Goal: Transaction & Acquisition: Purchase product/service

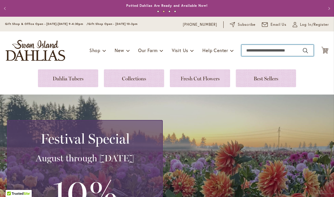
click at [264, 55] on input "Search" at bounding box center [277, 50] width 72 height 11
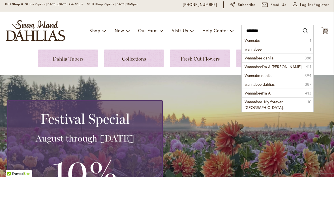
click at [267, 56] on li "Wannabe 1" at bounding box center [277, 60] width 72 height 8
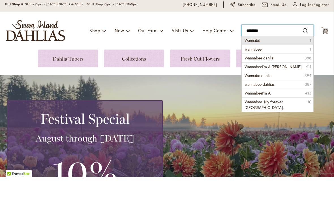
type input "*******"
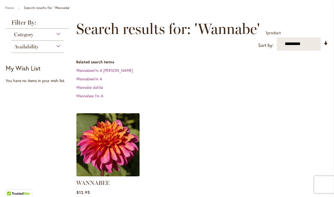
scroll to position [78, 0]
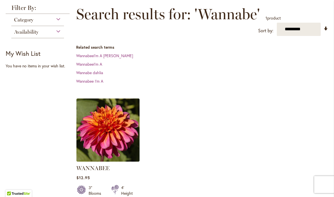
click at [118, 136] on img at bounding box center [107, 129] width 63 height 63
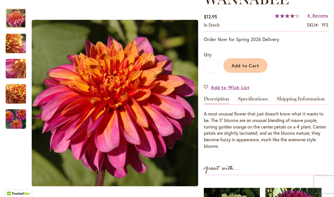
scroll to position [93, 0]
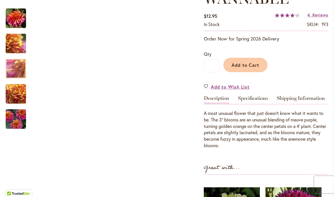
click at [23, 76] on img "WANNABEE" at bounding box center [15, 68] width 41 height 31
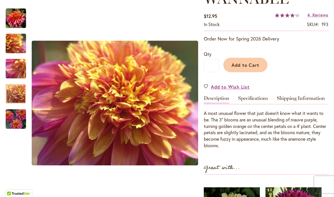
click at [25, 102] on img "WANNABEE" at bounding box center [15, 94] width 41 height 31
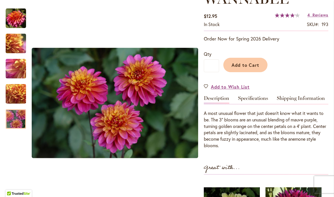
click at [20, 122] on img "WANNABEE" at bounding box center [15, 118] width 41 height 27
click at [251, 68] on button "Add to Cart" at bounding box center [245, 65] width 44 height 14
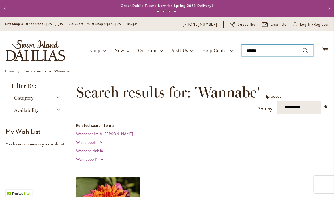
click at [263, 55] on input "*******" at bounding box center [277, 50] width 72 height 11
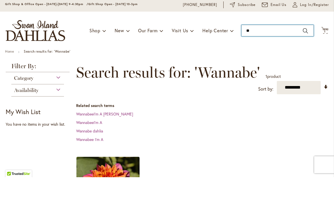
type input "*"
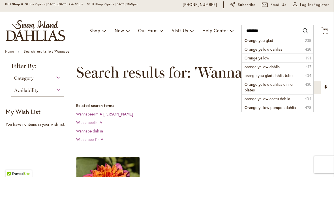
click at [268, 57] on span "Orange you glad" at bounding box center [258, 59] width 29 height 5
type input "**********"
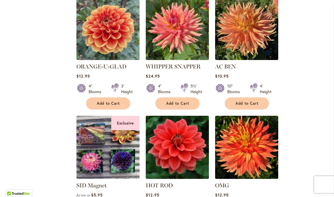
scroll to position [209, 0]
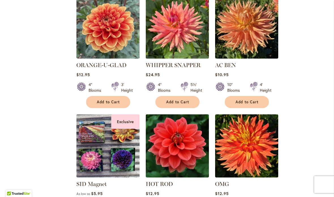
click at [123, 49] on img at bounding box center [107, 26] width 63 height 63
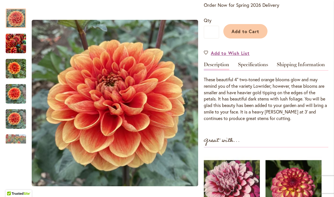
scroll to position [144, 0]
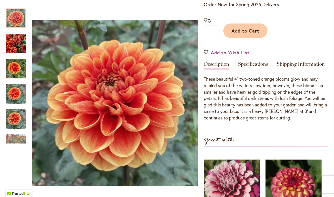
click at [22, 93] on img "Orange-U-Glad" at bounding box center [16, 93] width 20 height 27
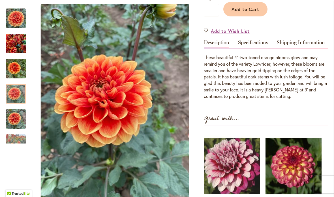
scroll to position [153, 0]
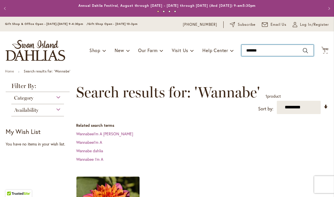
click at [272, 49] on input "*******" at bounding box center [277, 50] width 72 height 11
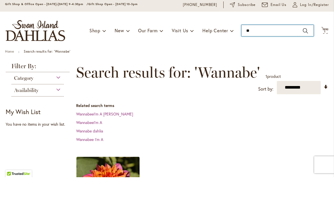
type input "*"
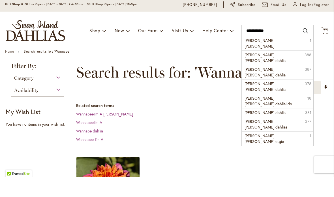
click at [254, 72] on span "[PERSON_NAME] [PERSON_NAME] dahlia" at bounding box center [264, 77] width 41 height 11
type input "**********"
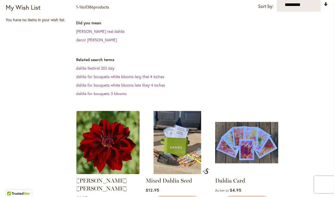
scroll to position [156, 0]
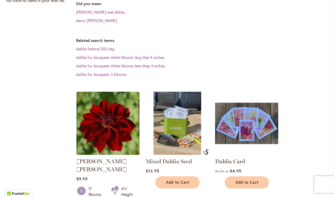
click at [256, 93] on img at bounding box center [246, 123] width 63 height 63
click at [129, 113] on img at bounding box center [107, 123] width 63 height 63
click at [139, 119] on img at bounding box center [107, 123] width 63 height 63
click at [137, 119] on img at bounding box center [107, 123] width 63 height 63
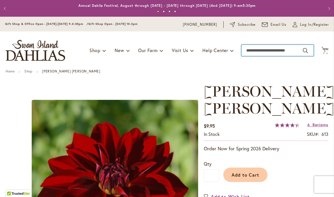
click at [294, 51] on input "Search" at bounding box center [277, 50] width 72 height 11
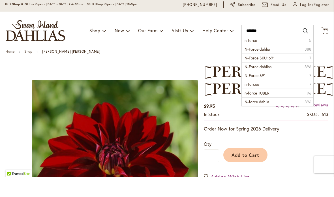
click at [260, 66] on span "N-Force dahlia" at bounding box center [256, 68] width 25 height 5
type input "**********"
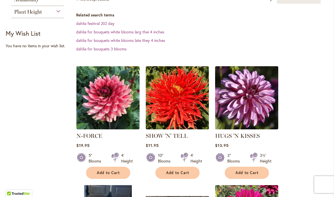
scroll to position [111, 0]
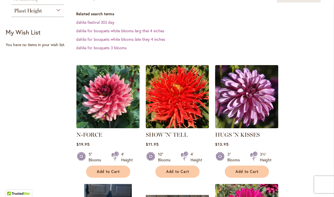
click at [120, 110] on img at bounding box center [107, 96] width 63 height 63
click at [126, 117] on img at bounding box center [107, 96] width 63 height 63
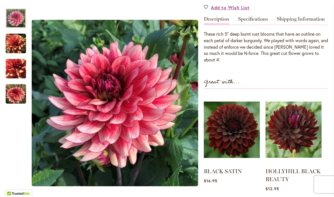
scroll to position [172, 0]
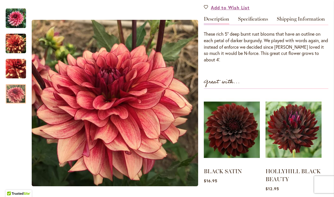
click at [25, 99] on img "N-FORCE" at bounding box center [16, 94] width 20 height 20
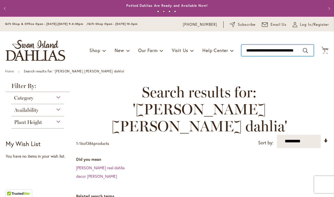
click at [279, 50] on input "**********" at bounding box center [277, 50] width 72 height 11
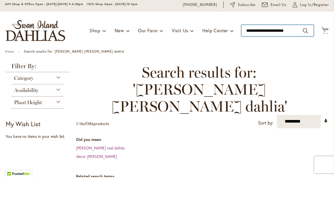
click at [308, 45] on input "**********" at bounding box center [277, 50] width 72 height 11
click at [304, 46] on button "Search" at bounding box center [305, 50] width 5 height 9
type input "**********"
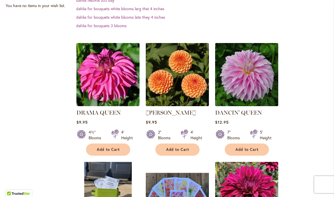
scroll to position [157, 0]
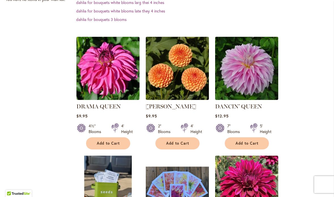
click at [121, 89] on img at bounding box center [107, 68] width 63 height 63
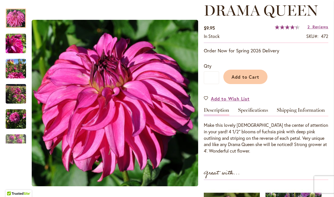
scroll to position [78, 0]
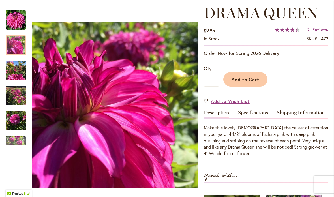
click at [20, 48] on img "DRAMA QUEEN" at bounding box center [16, 45] width 20 height 20
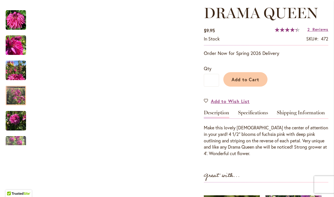
click at [18, 100] on img "DRAMA QUEEN" at bounding box center [16, 95] width 20 height 27
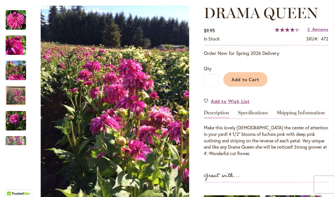
click at [21, 122] on img "DRAMA QUEEN" at bounding box center [16, 121] width 20 height 20
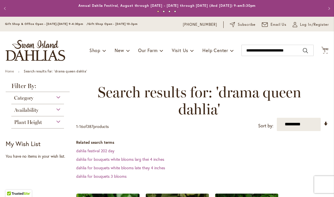
click at [230, 141] on dt "Related search terms" at bounding box center [202, 142] width 252 height 6
click at [321, 59] on div "Toggle Nav Shop Dahlia Tubers Collections Fresh Cut Dahlias Gardening Supplies …" at bounding box center [167, 50] width 334 height 38
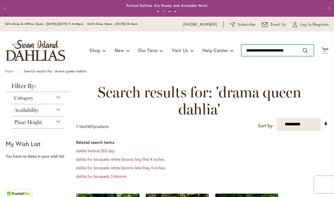
click at [295, 50] on input "**********" at bounding box center [277, 50] width 72 height 11
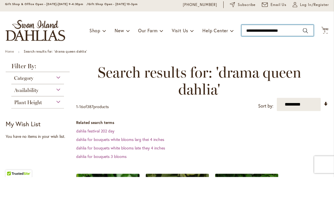
click at [268, 45] on input "**********" at bounding box center [277, 50] width 72 height 11
type input "**********"
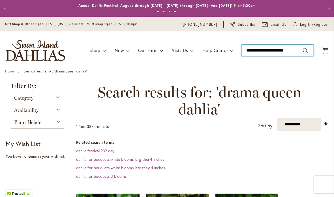
click at [273, 51] on input "**********" at bounding box center [277, 50] width 72 height 11
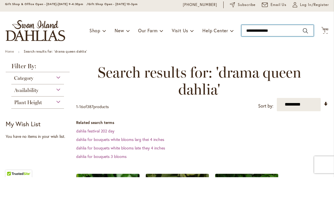
click at [279, 45] on input "**********" at bounding box center [277, 50] width 72 height 11
click at [309, 45] on input "**********" at bounding box center [277, 50] width 72 height 11
click at [306, 46] on button "Search" at bounding box center [305, 50] width 5 height 9
type input "**********"
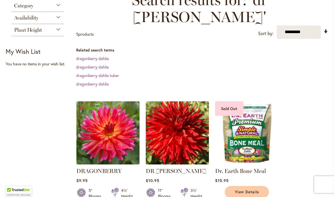
scroll to position [118, 0]
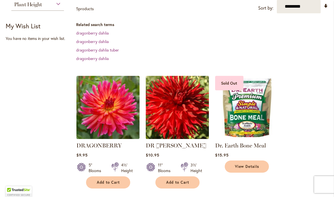
click at [128, 103] on img at bounding box center [107, 107] width 63 height 63
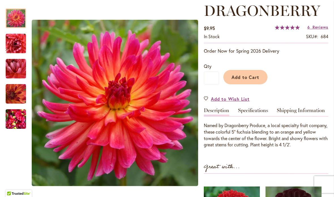
scroll to position [81, 0]
click at [25, 94] on img "DRAGONBERRY" at bounding box center [16, 94] width 20 height 20
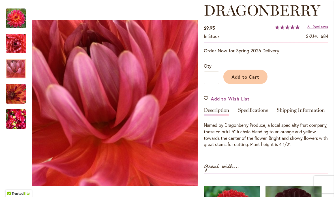
click at [20, 62] on img "DRAGONBERRY" at bounding box center [16, 69] width 20 height 20
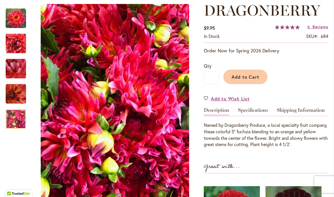
click at [20, 122] on img "DRAGONBERRY" at bounding box center [16, 118] width 20 height 27
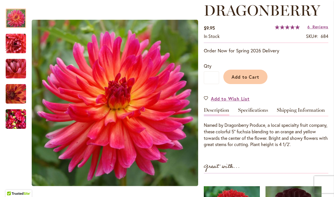
click at [21, 22] on img "DRAGONBERRY" at bounding box center [16, 18] width 20 height 20
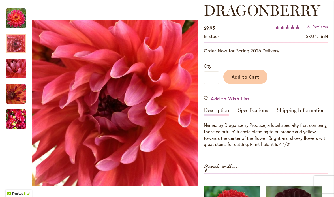
click at [18, 46] on img "DRAGONBERRY" at bounding box center [16, 43] width 20 height 20
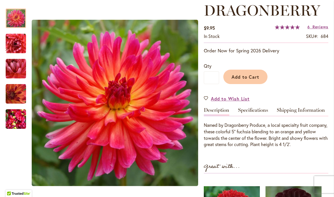
click at [21, 25] on div at bounding box center [16, 18] width 20 height 20
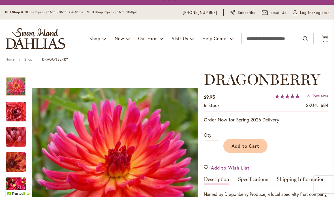
scroll to position [36, 0]
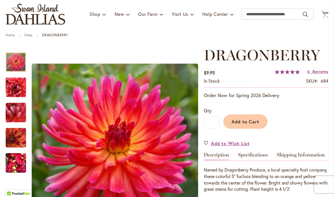
click at [251, 119] on span "Add to Cart" at bounding box center [245, 121] width 28 height 6
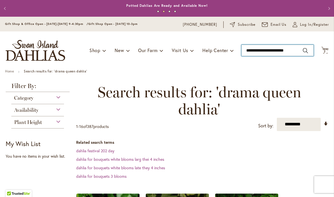
click at [299, 49] on input "**********" at bounding box center [277, 50] width 72 height 11
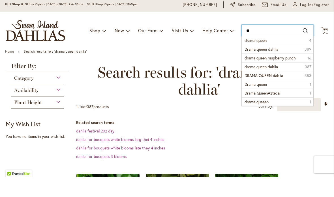
type input "*"
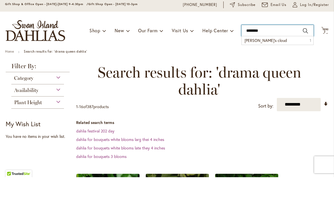
type input "*********"
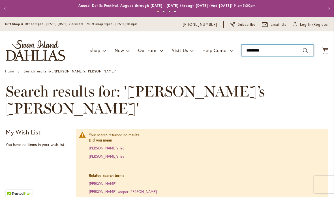
click at [272, 51] on input "*********" at bounding box center [277, 50] width 72 height 11
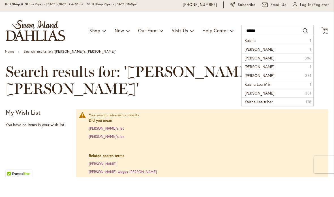
click at [259, 66] on span "[PERSON_NAME]" at bounding box center [259, 68] width 30 height 5
type input "**********"
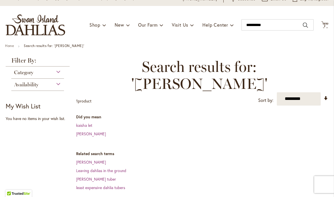
scroll to position [66, 0]
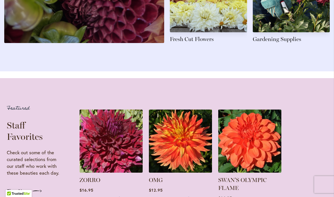
click at [294, 117] on ol "ZORRO Rating: 100% 1 Review $16.95 11" Blooms 4' Height Add to Cart" at bounding box center [203, 164] width 248 height 110
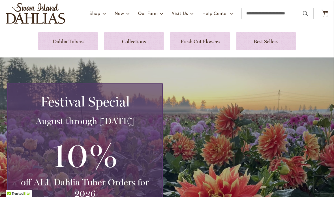
scroll to position [52, 0]
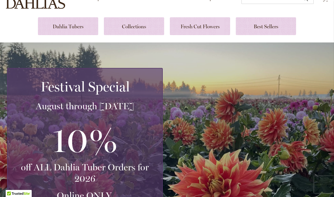
click at [74, 24] on link at bounding box center [68, 26] width 60 height 18
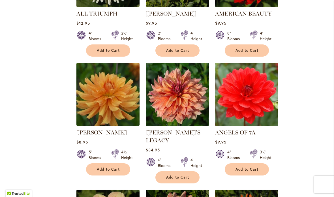
scroll to position [443, 0]
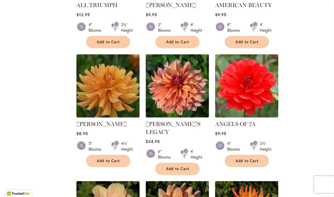
click at [197, 107] on img at bounding box center [177, 85] width 63 height 63
click at [200, 106] on img at bounding box center [177, 85] width 63 height 63
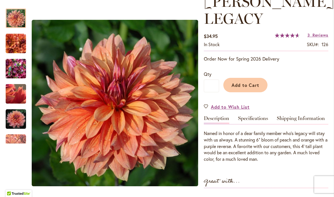
scroll to position [90, 0]
click at [19, 94] on img "Andy's Legacy" at bounding box center [15, 94] width 41 height 31
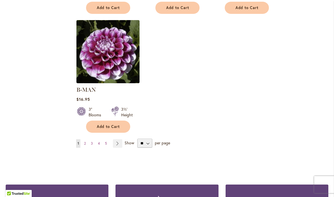
scroll to position [748, 0]
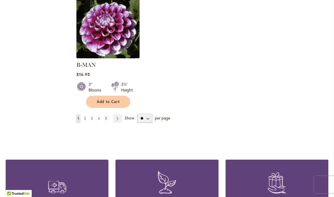
click at [87, 114] on link "Page 2" at bounding box center [85, 118] width 5 height 8
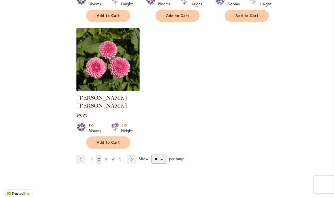
scroll to position [711, 0]
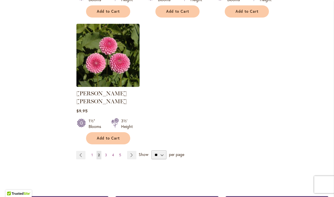
click at [131, 151] on link "Page Next" at bounding box center [131, 155] width 9 height 8
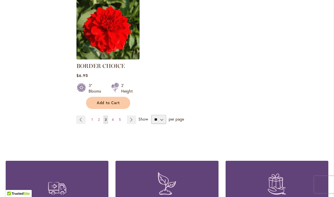
scroll to position [746, 0]
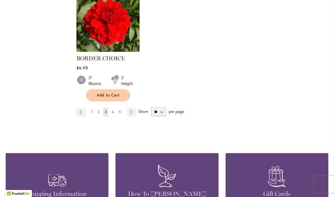
click at [118, 115] on link "Page 5" at bounding box center [119, 112] width 5 height 8
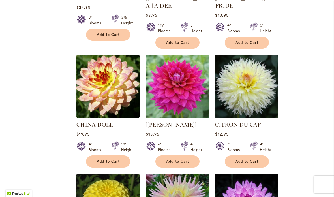
scroll to position [452, 0]
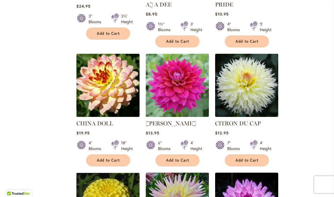
click at [188, 93] on img at bounding box center [177, 85] width 63 height 63
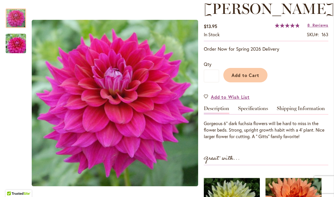
scroll to position [83, 0]
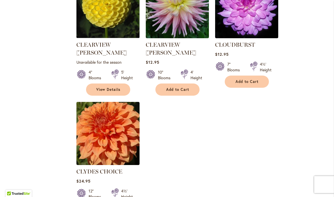
scroll to position [663, 0]
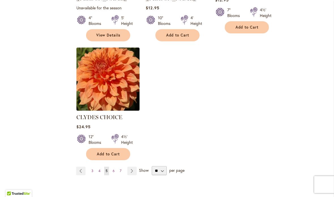
scroll to position [706, 0]
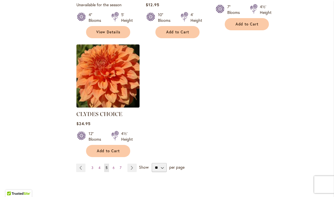
click at [131, 163] on link "Page Next" at bounding box center [131, 167] width 9 height 8
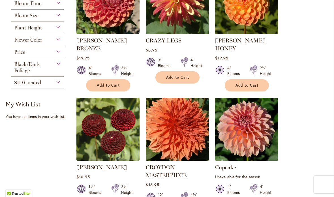
scroll to position [289, 0]
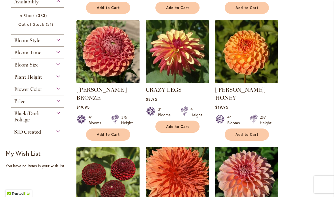
scroll to position [232, 0]
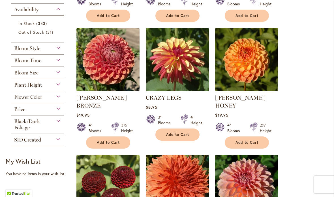
click at [120, 72] on img at bounding box center [107, 59] width 63 height 63
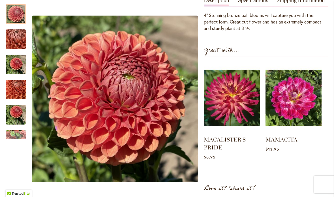
scroll to position [207, 0]
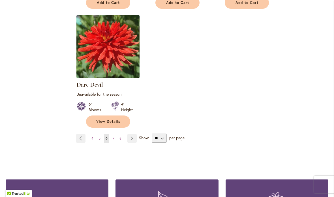
scroll to position [741, 0]
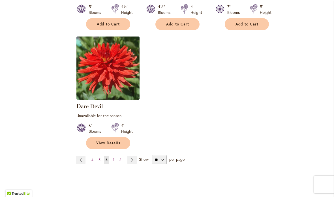
scroll to position [748, 0]
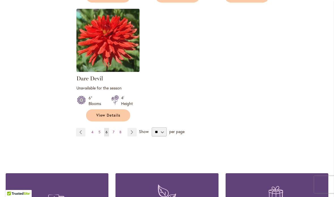
click at [132, 128] on link "Page Next" at bounding box center [131, 132] width 9 height 8
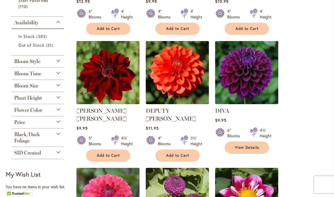
scroll to position [216, 0]
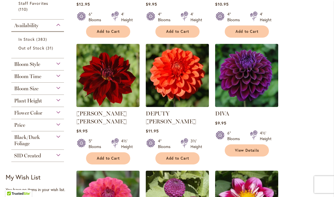
click at [202, 89] on img at bounding box center [177, 75] width 63 height 63
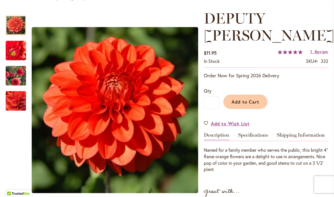
scroll to position [73, 0]
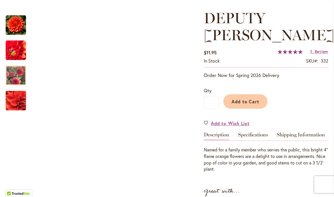
click at [24, 79] on img "DEPUTY BOB" at bounding box center [15, 75] width 41 height 32
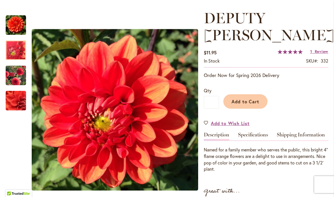
click at [20, 51] on img "DEPUTY BOB" at bounding box center [16, 50] width 40 height 39
click at [16, 40] on div at bounding box center [16, 50] width 20 height 20
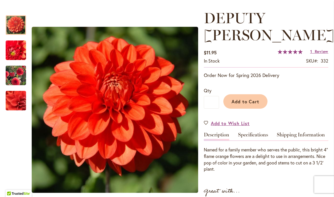
click at [243, 98] on span "Add to Cart" at bounding box center [245, 101] width 28 height 6
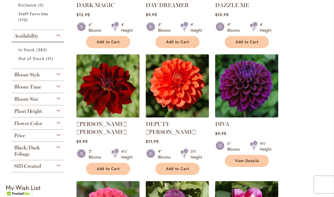
scroll to position [222, 0]
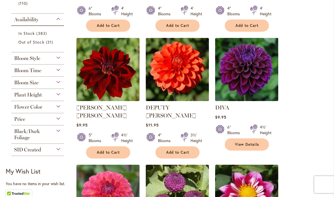
click at [260, 83] on img at bounding box center [246, 69] width 63 height 63
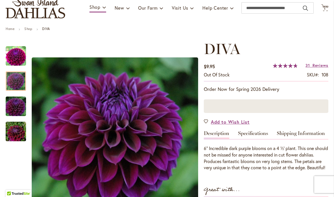
scroll to position [47, 0]
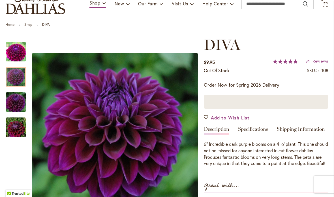
click at [229, 119] on span "Add to Wish List" at bounding box center [230, 117] width 39 height 7
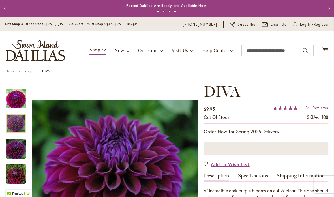
click at [301, 146] on div at bounding box center [266, 149] width 124 height 14
click at [287, 147] on div at bounding box center [266, 149] width 124 height 14
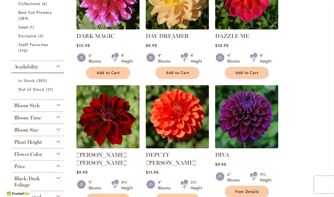
scroll to position [181, 0]
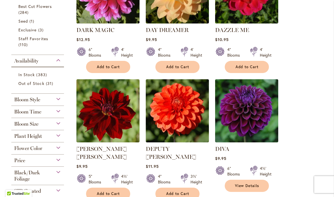
click at [263, 124] on img at bounding box center [246, 110] width 63 height 63
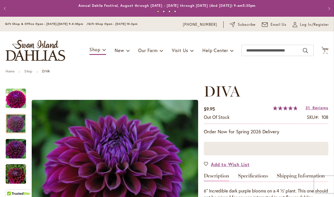
click at [296, 151] on div at bounding box center [266, 149] width 124 height 14
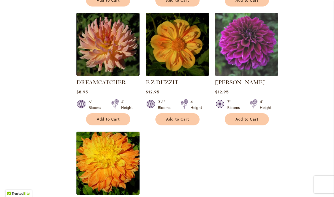
scroll to position [613, 0]
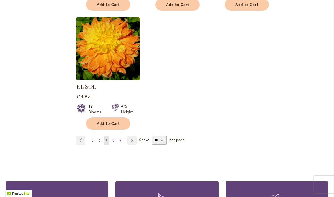
scroll to position [726, 0]
click at [135, 136] on link "Page Next" at bounding box center [131, 140] width 9 height 8
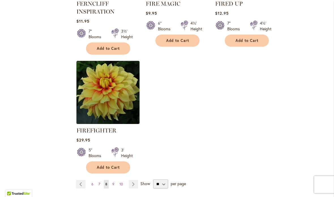
scroll to position [704, 0]
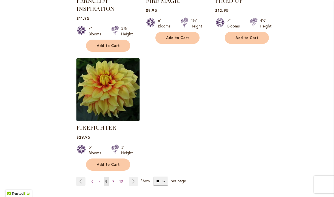
click at [134, 180] on link "Page Next" at bounding box center [133, 181] width 9 height 8
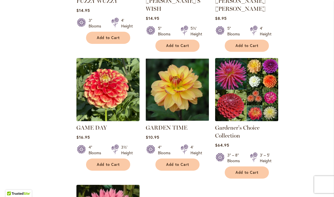
scroll to position [586, 0]
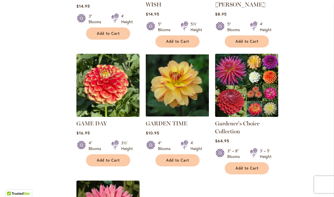
click at [184, 158] on span "Add to Cart" at bounding box center [177, 160] width 23 height 5
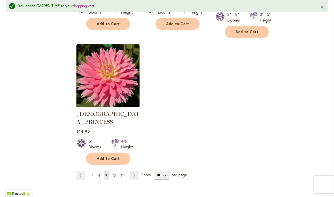
scroll to position [738, 0]
click at [131, 171] on link "Page Next" at bounding box center [134, 175] width 9 height 8
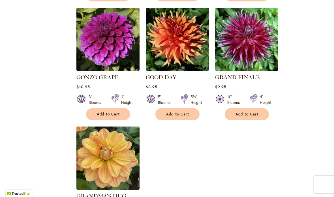
scroll to position [618, 0]
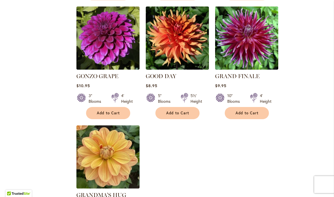
click at [129, 43] on img at bounding box center [107, 38] width 63 height 63
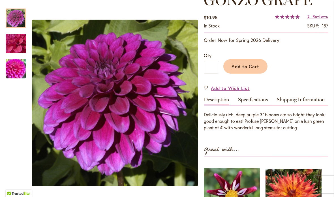
scroll to position [92, 0]
click at [239, 69] on button "Add to Cart" at bounding box center [245, 66] width 44 height 14
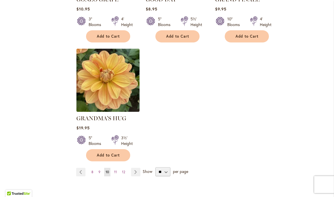
scroll to position [734, 0]
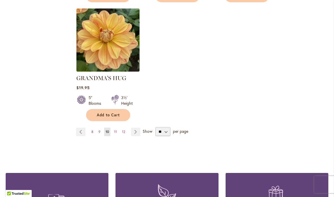
click at [137, 128] on link "Page Next" at bounding box center [135, 132] width 9 height 8
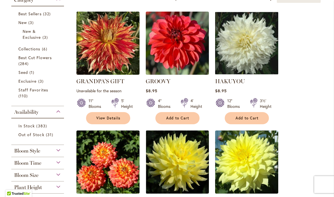
scroll to position [132, 0]
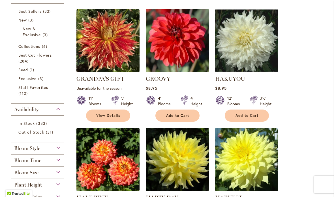
click at [201, 60] on img at bounding box center [177, 40] width 63 height 63
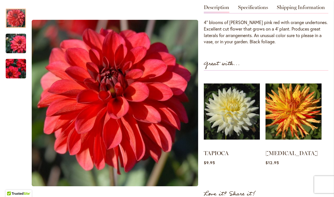
scroll to position [125, 0]
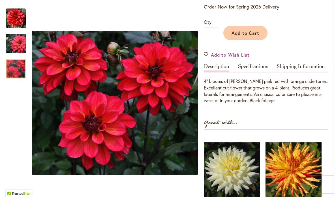
click at [22, 72] on img "GROOVY" at bounding box center [15, 68] width 41 height 35
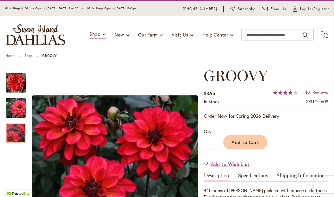
scroll to position [13, 0]
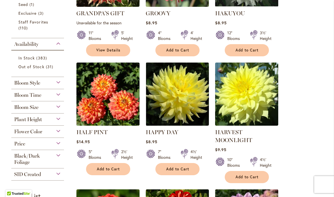
scroll to position [214, 0]
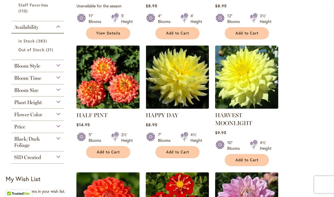
click at [122, 92] on img at bounding box center [107, 77] width 63 height 63
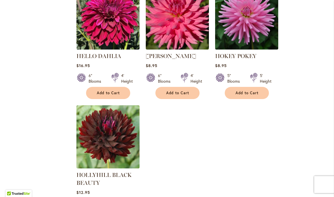
scroll to position [652, 0]
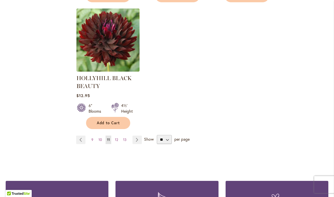
scroll to position [748, 0]
click at [139, 141] on link "Page Next" at bounding box center [136, 139] width 9 height 8
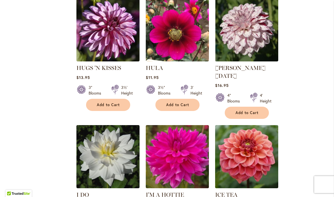
scroll to position [484, 0]
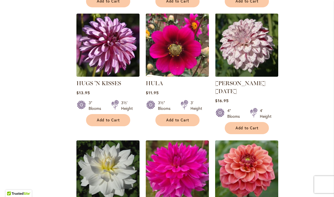
click at [122, 49] on img at bounding box center [107, 45] width 63 height 63
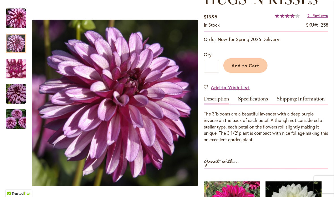
scroll to position [92, 0]
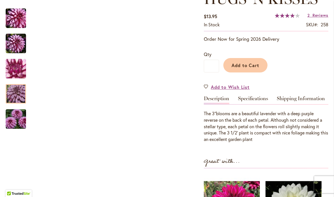
click at [20, 97] on img "HUGS 'N KISSES" at bounding box center [15, 93] width 41 height 27
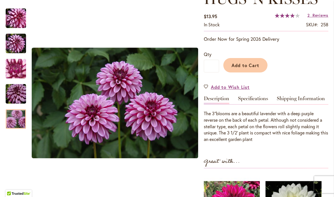
click at [19, 119] on img "HUGS 'N KISSES" at bounding box center [15, 118] width 41 height 27
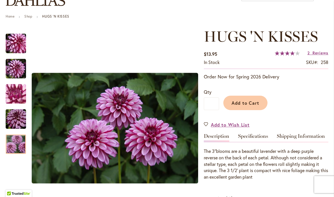
scroll to position [54, 0]
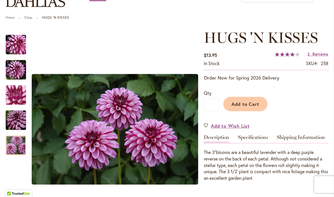
click at [245, 105] on span "Add to Cart" at bounding box center [245, 104] width 28 height 6
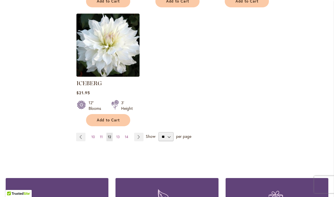
scroll to position [729, 0]
click at [118, 135] on span "13" at bounding box center [117, 137] width 3 height 4
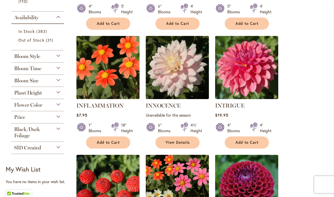
scroll to position [222, 0]
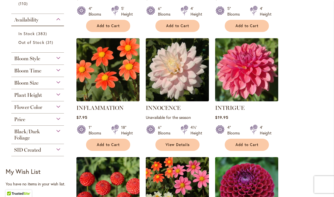
click at [261, 89] on img at bounding box center [246, 69] width 63 height 63
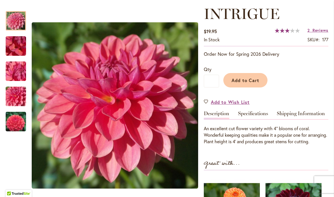
scroll to position [78, 0]
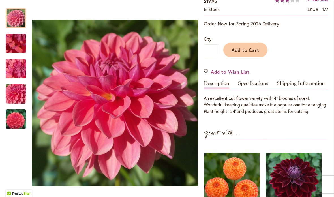
click at [256, 84] on link "Specifications" at bounding box center [253, 85] width 30 height 8
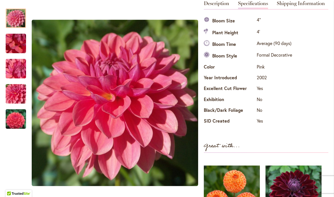
scroll to position [195, 0]
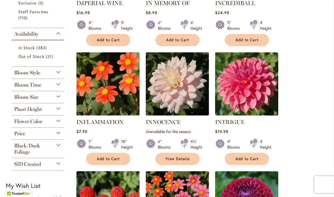
scroll to position [223, 0]
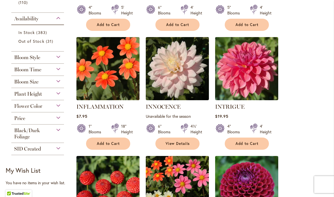
click at [256, 83] on img at bounding box center [246, 68] width 63 height 63
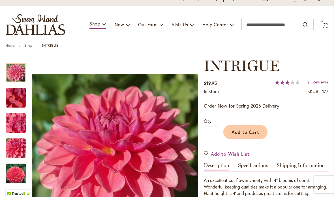
scroll to position [26, 0]
click at [258, 135] on button "Add to Cart" at bounding box center [245, 132] width 44 height 14
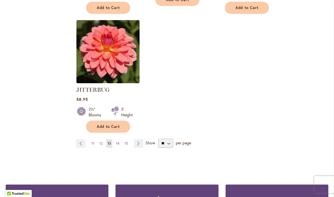
scroll to position [741, 0]
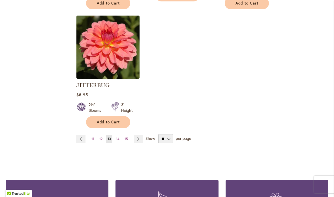
click at [120, 135] on link "Page 14" at bounding box center [118, 139] width 6 height 8
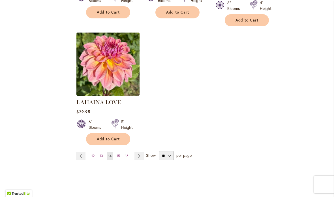
scroll to position [719, 0]
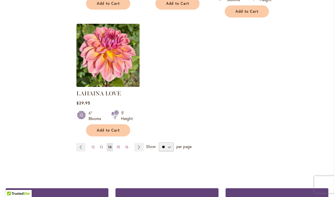
click at [139, 143] on link "Page Next" at bounding box center [138, 147] width 9 height 8
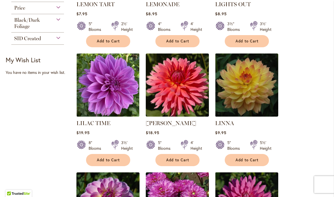
scroll to position [333, 0]
click at [191, 87] on img at bounding box center [177, 84] width 63 height 63
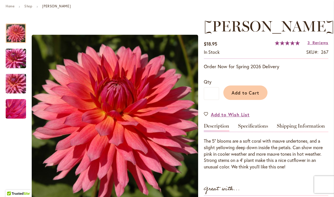
scroll to position [81, 0]
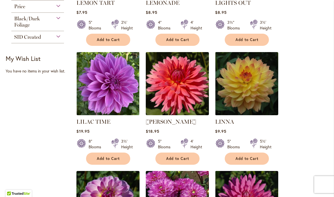
scroll to position [340, 0]
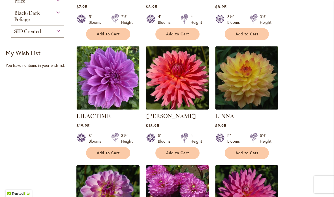
click at [262, 84] on img at bounding box center [246, 77] width 63 height 63
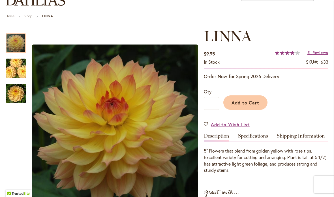
scroll to position [55, 0]
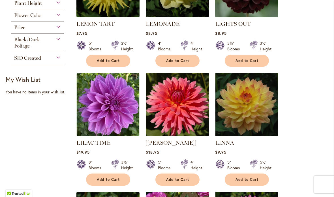
scroll to position [290, 0]
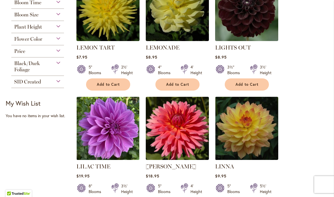
click at [262, 131] on img at bounding box center [246, 128] width 63 height 63
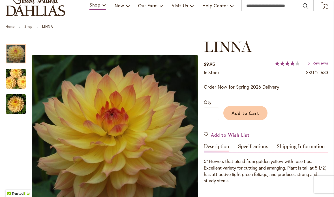
scroll to position [45, 0]
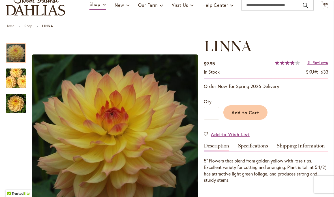
click at [24, 77] on img "LINNA" at bounding box center [15, 78] width 41 height 27
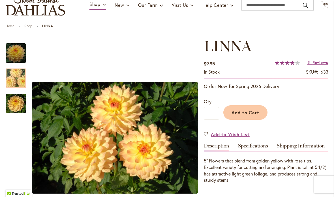
click at [254, 115] on span "Add to Cart" at bounding box center [245, 112] width 28 height 6
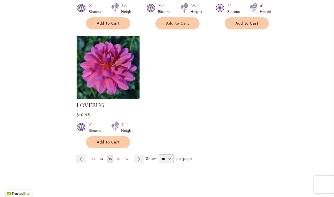
scroll to position [718, 0]
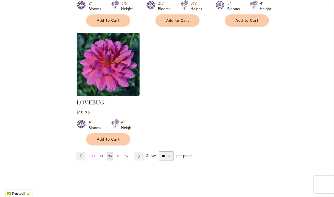
click at [148, 153] on span "Show" at bounding box center [151, 155] width 10 height 5
click at [159, 151] on select "** ** ** **" at bounding box center [166, 155] width 15 height 9
click at [137, 152] on link "Page Next" at bounding box center [138, 156] width 9 height 8
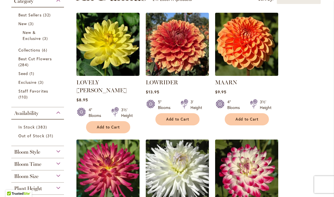
scroll to position [135, 0]
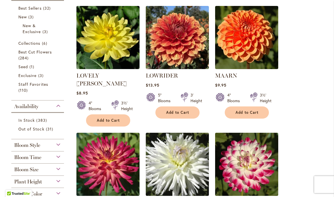
click at [257, 54] on img at bounding box center [246, 37] width 63 height 63
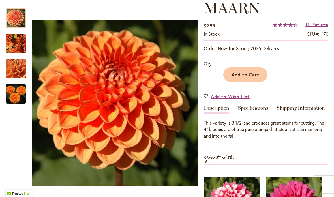
scroll to position [109, 0]
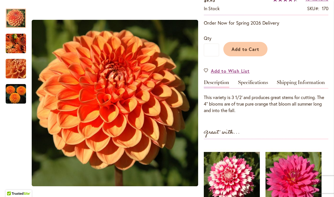
click at [21, 103] on img "MAARN" at bounding box center [16, 94] width 20 height 20
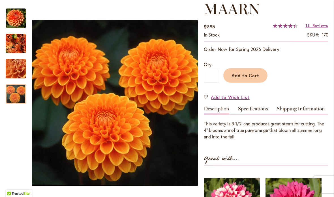
scroll to position [98, 0]
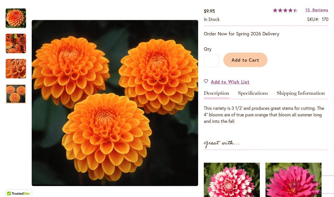
click at [18, 94] on div at bounding box center [16, 94] width 20 height 20
click at [294, 140] on div "Great with..." at bounding box center [266, 144] width 124 height 12
click at [249, 62] on span "Add to Cart" at bounding box center [245, 60] width 28 height 6
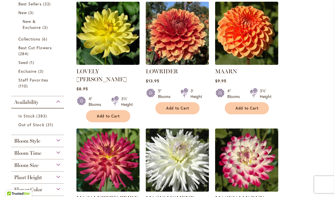
scroll to position [163, 0]
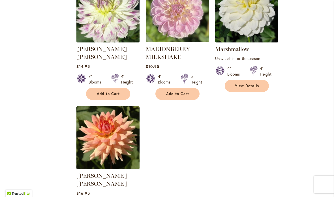
scroll to position [678, 0]
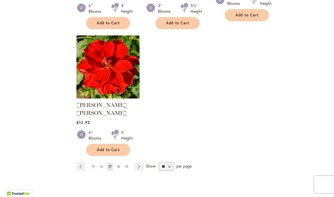
scroll to position [730, 0]
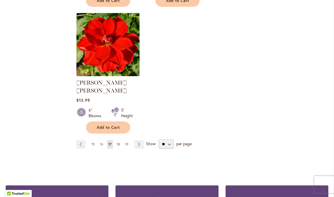
click at [120, 142] on span "18" at bounding box center [118, 144] width 3 height 4
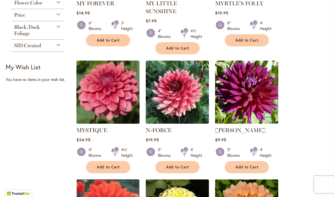
scroll to position [326, 0]
click at [194, 100] on img at bounding box center [177, 92] width 63 height 63
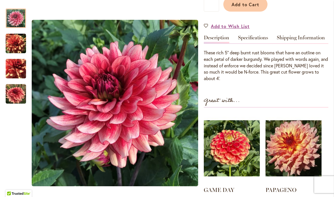
scroll to position [127, 0]
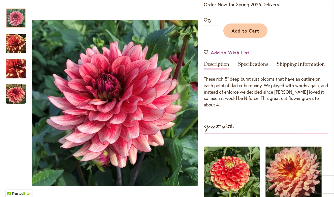
click at [23, 77] on img "N-FORCE" at bounding box center [16, 69] width 20 height 20
click at [21, 25] on img "N-FORCE" at bounding box center [16, 18] width 20 height 20
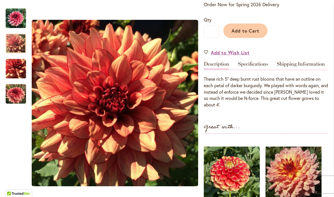
click at [16, 46] on img "N-FORCE" at bounding box center [16, 43] width 20 height 20
click at [243, 34] on button "Add to Cart" at bounding box center [245, 30] width 44 height 14
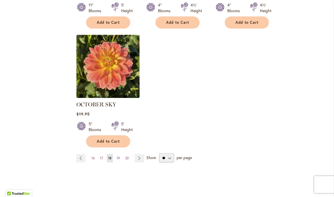
scroll to position [733, 0]
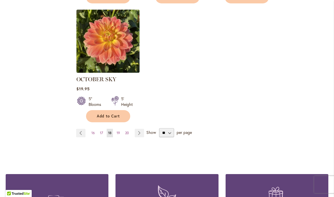
click at [141, 129] on link "Page Next" at bounding box center [139, 133] width 9 height 8
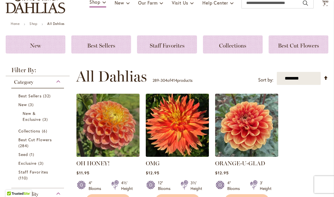
scroll to position [80, 0]
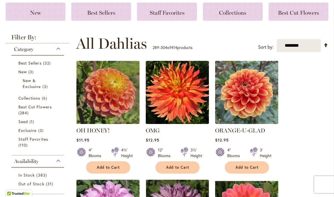
click at [249, 110] on img at bounding box center [246, 92] width 63 height 63
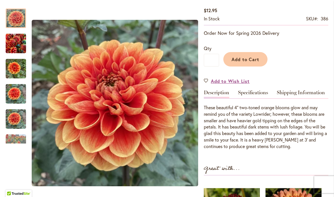
scroll to position [116, 0]
click at [267, 96] on link "Specifications" at bounding box center [253, 94] width 30 height 8
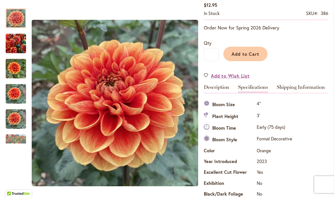
scroll to position [121, 0]
click at [248, 58] on button "Add to Cart" at bounding box center [245, 54] width 44 height 14
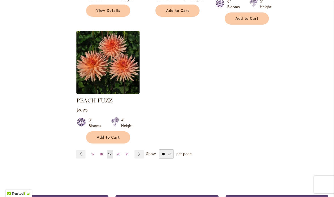
scroll to position [729, 0]
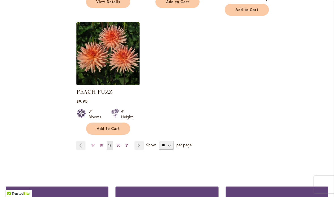
click at [143, 141] on link "Page Next" at bounding box center [138, 145] width 9 height 8
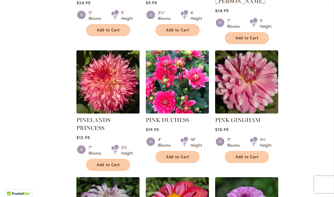
scroll to position [460, 0]
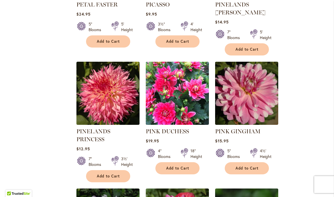
click at [120, 83] on img at bounding box center [107, 93] width 63 height 63
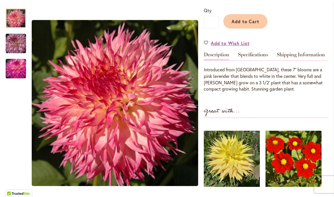
scroll to position [156, 0]
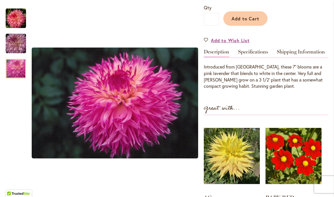
click at [26, 67] on img "PINELANDS PRINCESS" at bounding box center [15, 68] width 41 height 27
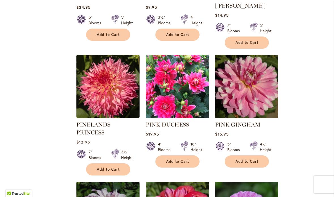
scroll to position [468, 0]
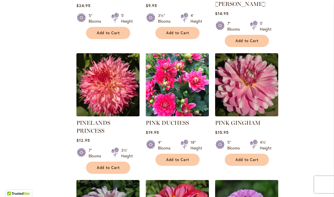
click at [308, 148] on ol "PEACHES AND DREAMS Rating: 95% 4 Reviews $34.95 5" Blooms 4½' Height" at bounding box center [202, 42] width 252 height 739
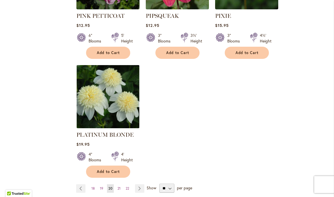
scroll to position [713, 0]
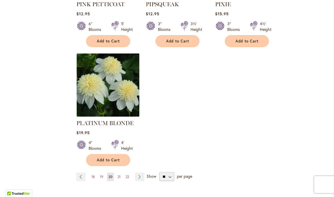
click at [140, 172] on link "Page Next" at bounding box center [139, 176] width 9 height 8
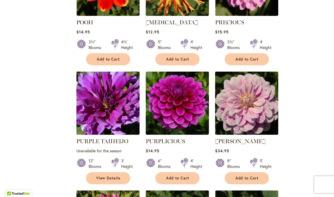
scroll to position [315, 0]
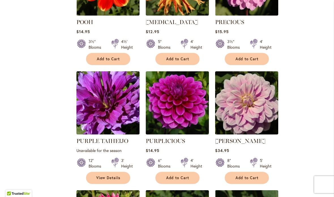
click at [193, 115] on img at bounding box center [177, 102] width 63 height 63
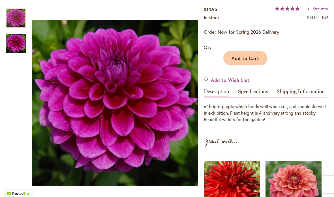
scroll to position [100, 0]
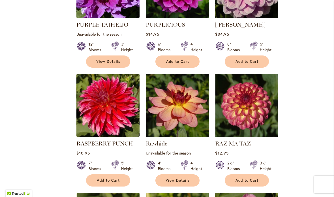
scroll to position [452, 0]
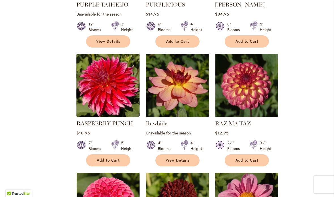
click at [305, 127] on ol "POLVENTON SUPREME Rating: 100% 5 Reviews $13.95 5" Blooms 4½' Height" at bounding box center [202, 46] width 252 height 715
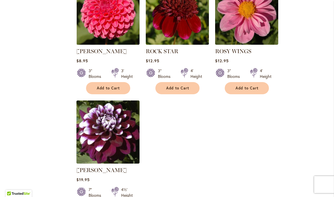
scroll to position [616, 0]
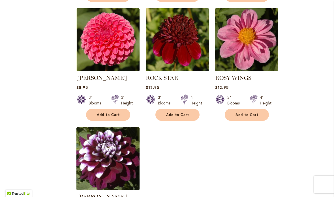
click at [116, 118] on button "Add to Cart" at bounding box center [108, 115] width 44 height 12
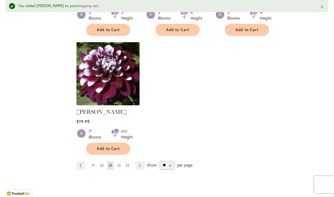
scroll to position [749, 0]
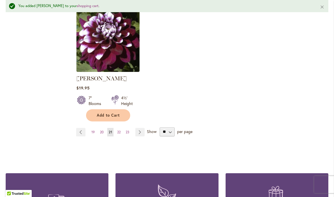
click at [122, 136] on link "Page 22" at bounding box center [119, 132] width 6 height 8
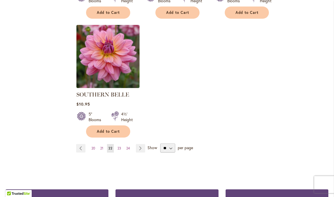
scroll to position [731, 0]
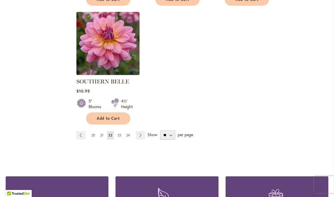
click at [122, 131] on link "Page 23" at bounding box center [119, 135] width 7 height 8
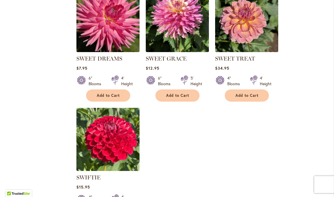
scroll to position [654, 0]
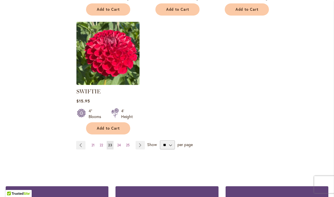
scroll to position [723, 0]
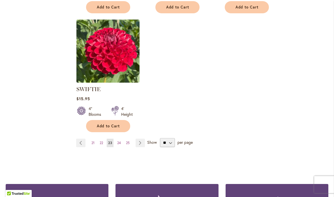
click at [120, 142] on span "24" at bounding box center [119, 143] width 4 height 4
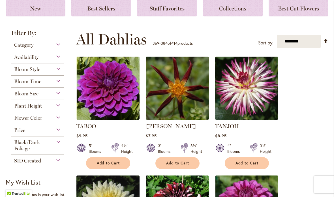
scroll to position [85, 0]
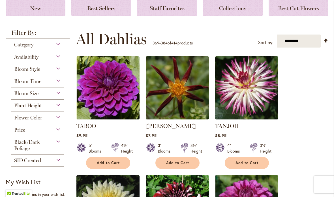
click at [124, 98] on img at bounding box center [107, 87] width 63 height 63
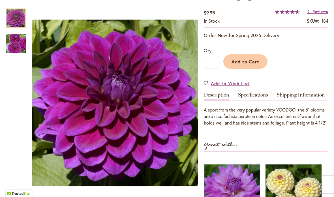
scroll to position [103, 0]
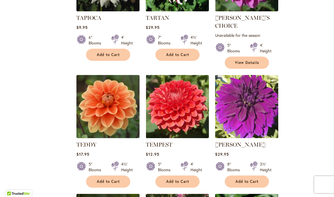
scroll to position [304, 0]
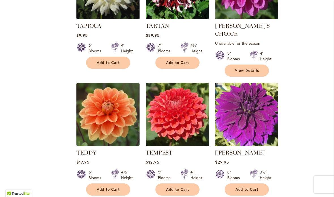
click at [124, 116] on img at bounding box center [107, 114] width 63 height 63
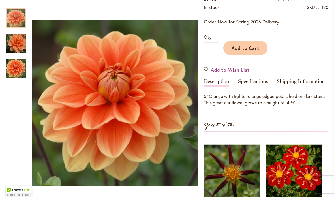
scroll to position [111, 0]
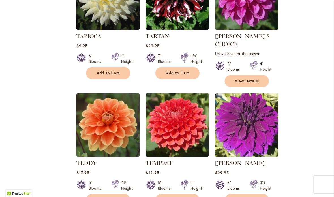
scroll to position [307, 0]
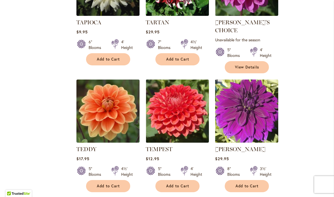
click at [200, 113] on img at bounding box center [177, 110] width 63 height 63
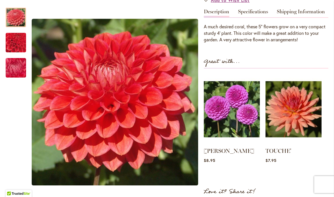
scroll to position [192, 0]
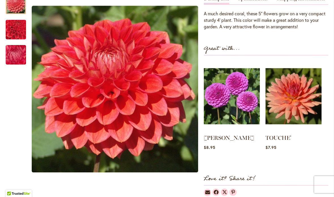
click at [306, 108] on img at bounding box center [293, 96] width 56 height 70
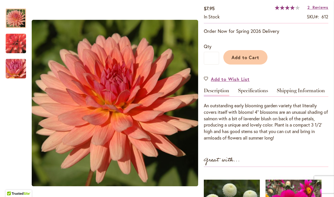
scroll to position [101, 0]
click at [317, 141] on div "TOUCHE' $7.95 In stock SKU 612 Rating: 80 % of 100 2 Reviews Add Your Review Or…" at bounding box center [266, 144] width 124 height 325
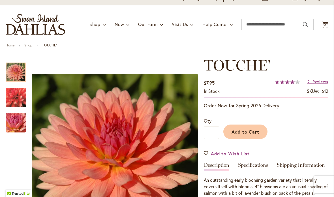
scroll to position [26, 0]
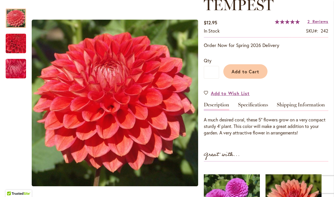
scroll to position [101, 0]
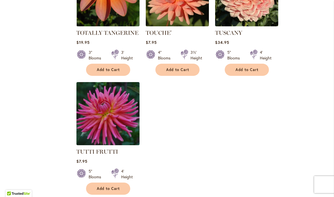
scroll to position [677, 0]
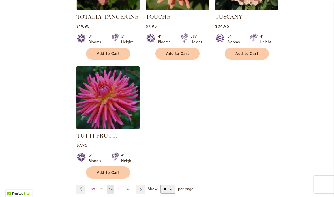
click at [119, 101] on img at bounding box center [107, 97] width 63 height 63
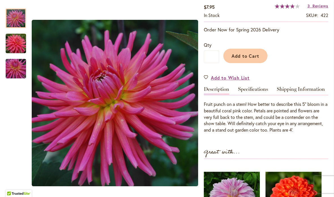
scroll to position [104, 0]
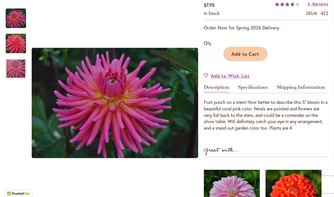
click at [18, 69] on img "TUTTI FRUTTI" at bounding box center [15, 68] width 41 height 27
click at [263, 91] on link "Specifications" at bounding box center [253, 89] width 30 height 8
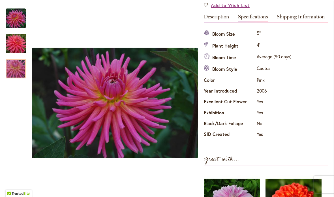
scroll to position [172, 0]
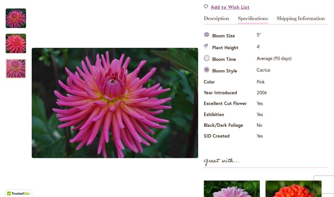
click at [300, 124] on div "Specifications Bloom Size 5" Plant Height 4' Bloom Time Average (90 days) Bloom…" at bounding box center [266, 86] width 124 height 112
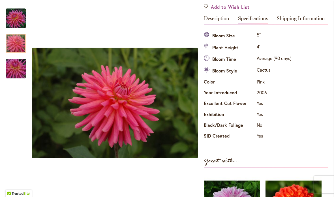
click at [18, 47] on div at bounding box center [16, 44] width 20 height 20
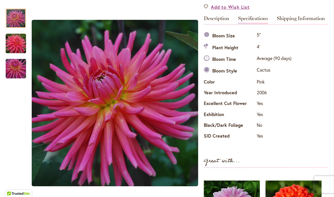
click at [18, 24] on div at bounding box center [16, 18] width 20 height 20
click at [20, 74] on img "TUTTI FRUTTI" at bounding box center [15, 68] width 41 height 27
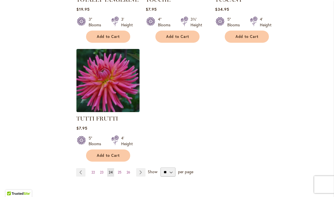
scroll to position [718, 0]
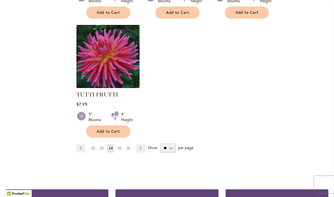
click at [139, 144] on link "Page Next" at bounding box center [140, 148] width 9 height 8
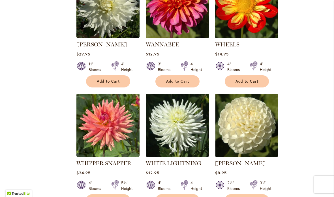
scroll to position [551, 0]
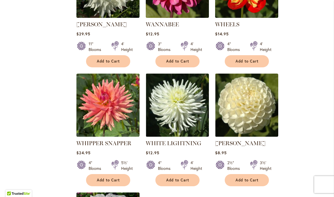
click at [131, 110] on img at bounding box center [107, 105] width 63 height 63
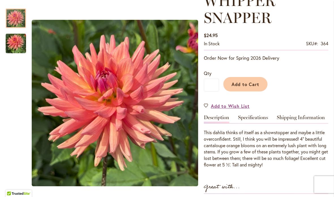
scroll to position [98, 0]
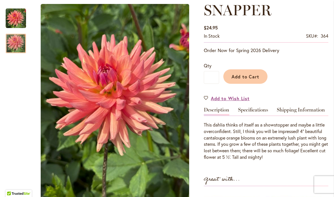
click at [20, 48] on img "WHIPPER SNAPPER" at bounding box center [16, 43] width 20 height 27
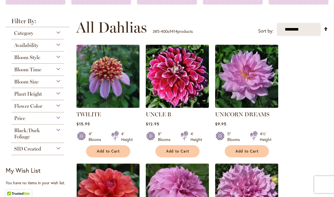
scroll to position [100, 0]
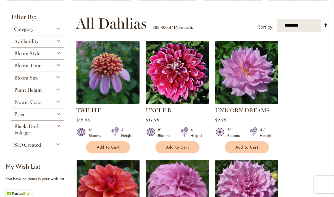
click at [263, 87] on img at bounding box center [246, 72] width 63 height 63
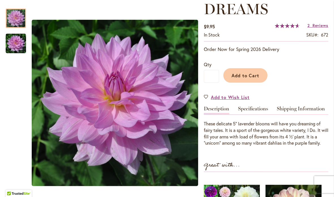
scroll to position [96, 0]
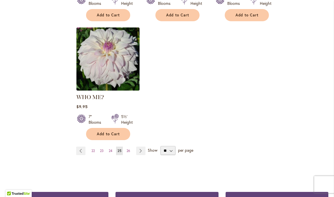
scroll to position [717, 0]
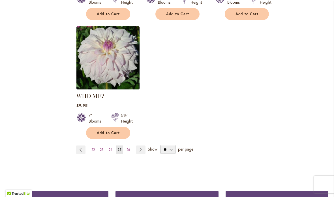
click at [130, 145] on link "Page 26" at bounding box center [128, 149] width 7 height 8
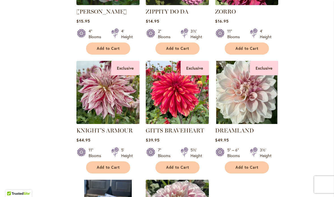
scroll to position [437, 0]
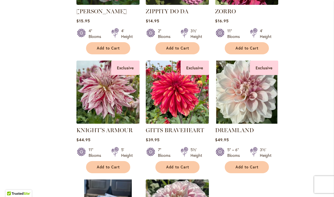
click at [134, 103] on img at bounding box center [107, 92] width 63 height 63
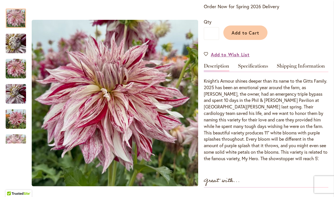
scroll to position [146, 0]
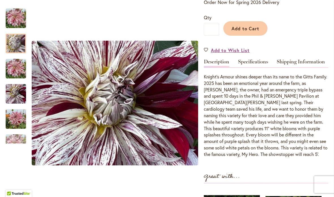
click at [23, 47] on img "KNIGHT'S ARMOUR" at bounding box center [15, 43] width 41 height 31
click at [14, 120] on img "KNIGHT'S ARMOUR" at bounding box center [16, 118] width 20 height 27
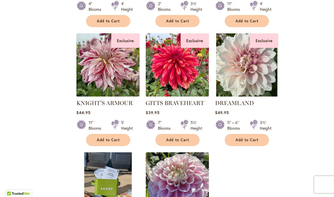
scroll to position [479, 0]
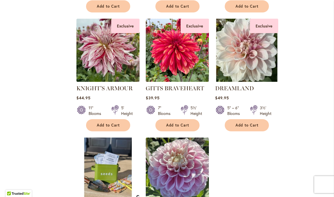
click at [200, 71] on img at bounding box center [177, 50] width 63 height 63
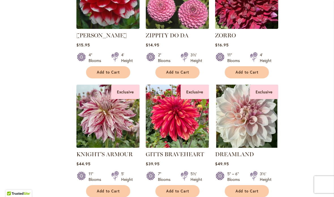
scroll to position [401, 0]
